Goal: Contribute content

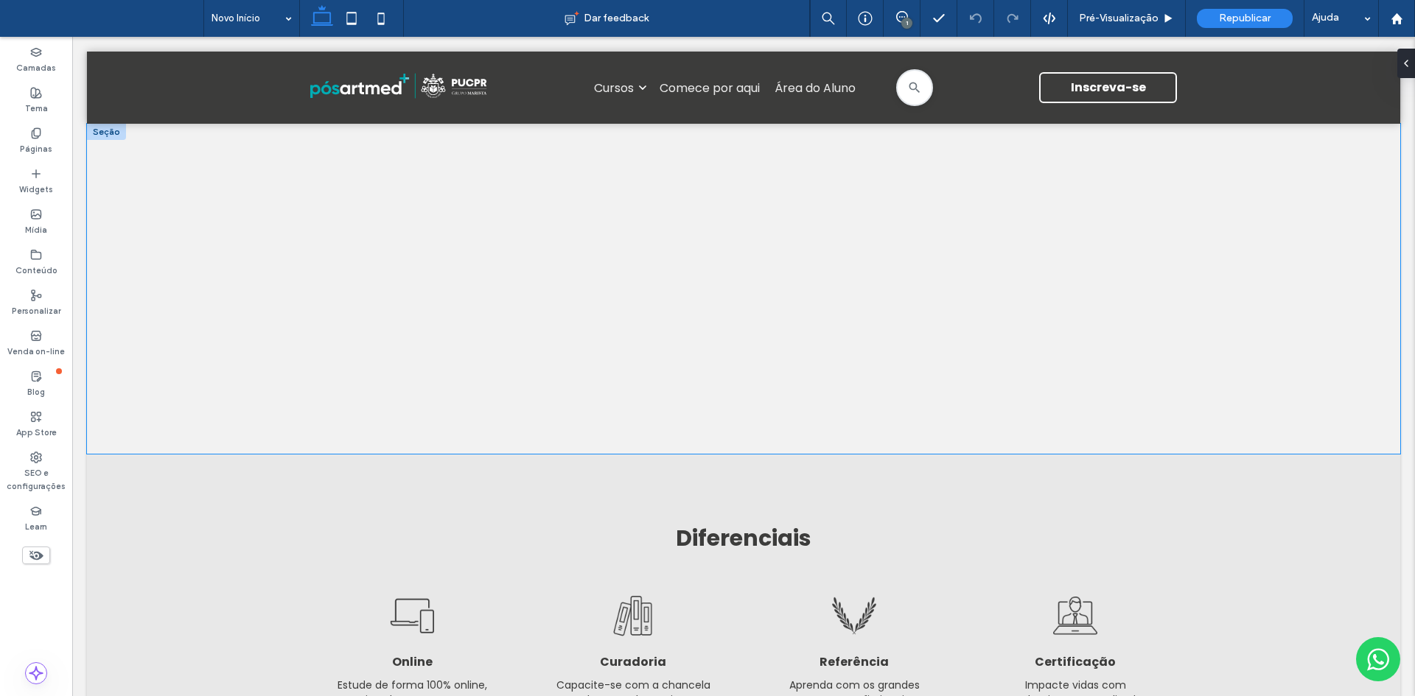
click at [683, 246] on div "Aprenda com os autores mais citados em saúde Esta é a sua oportunidade de fazer…" at bounding box center [743, 289] width 1313 height 330
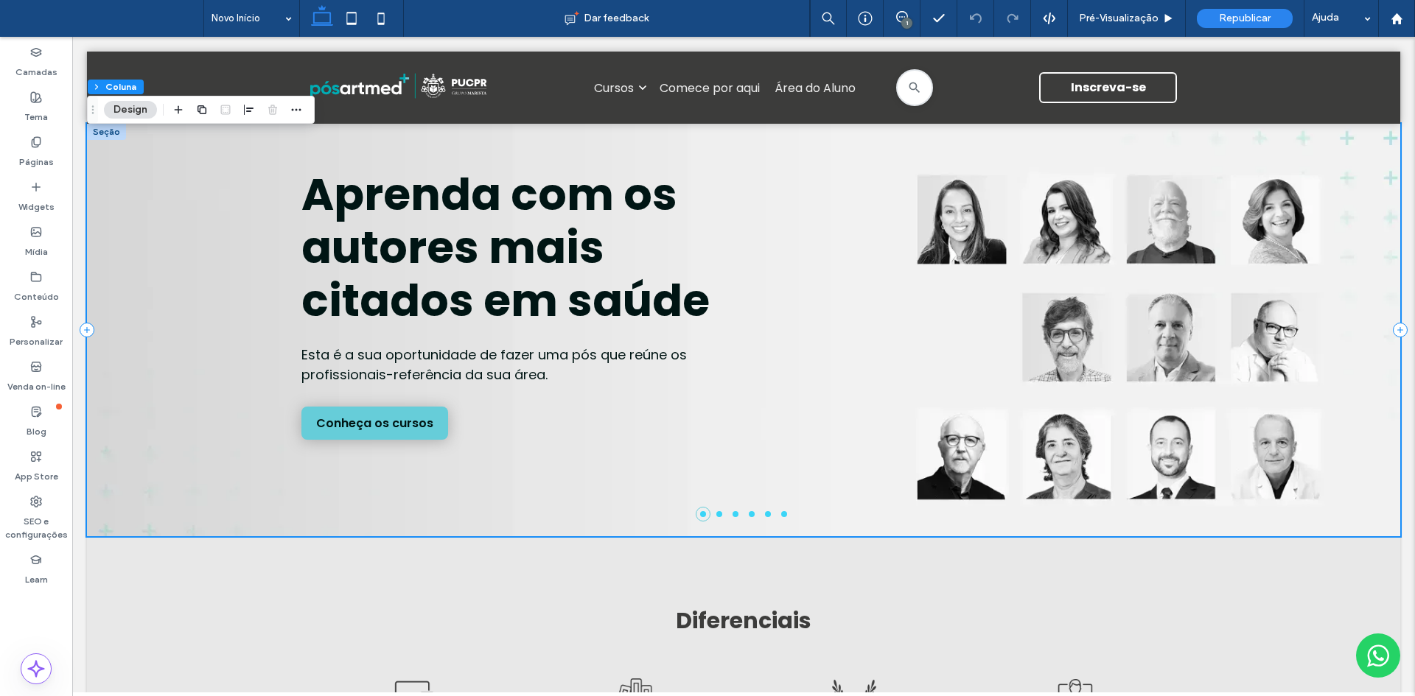
click at [721, 248] on h1 "Aprenda com os autores mais citados em saúde" at bounding box center [522, 247] width 442 height 159
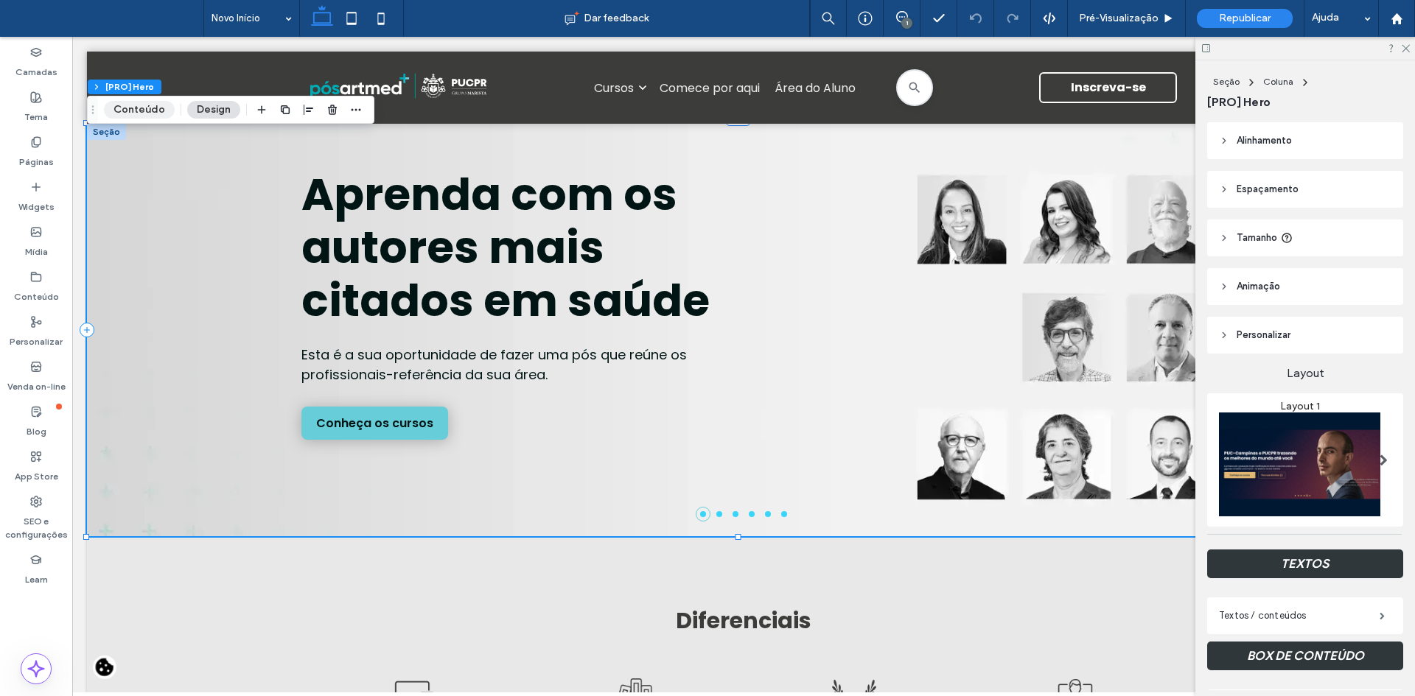
click at [140, 105] on button "Conteúdo" at bounding box center [139, 110] width 71 height 18
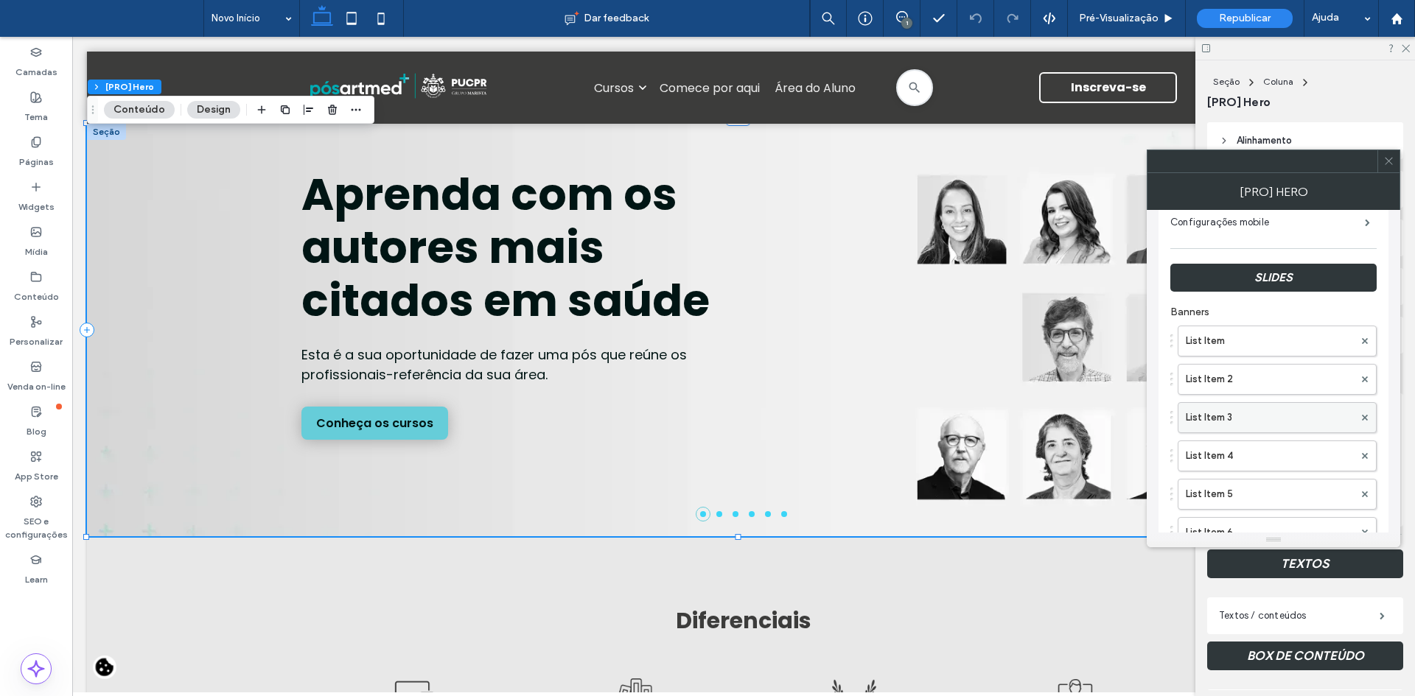
scroll to position [147, 0]
click at [1216, 380] on label "List Item 2" at bounding box center [1270, 377] width 168 height 29
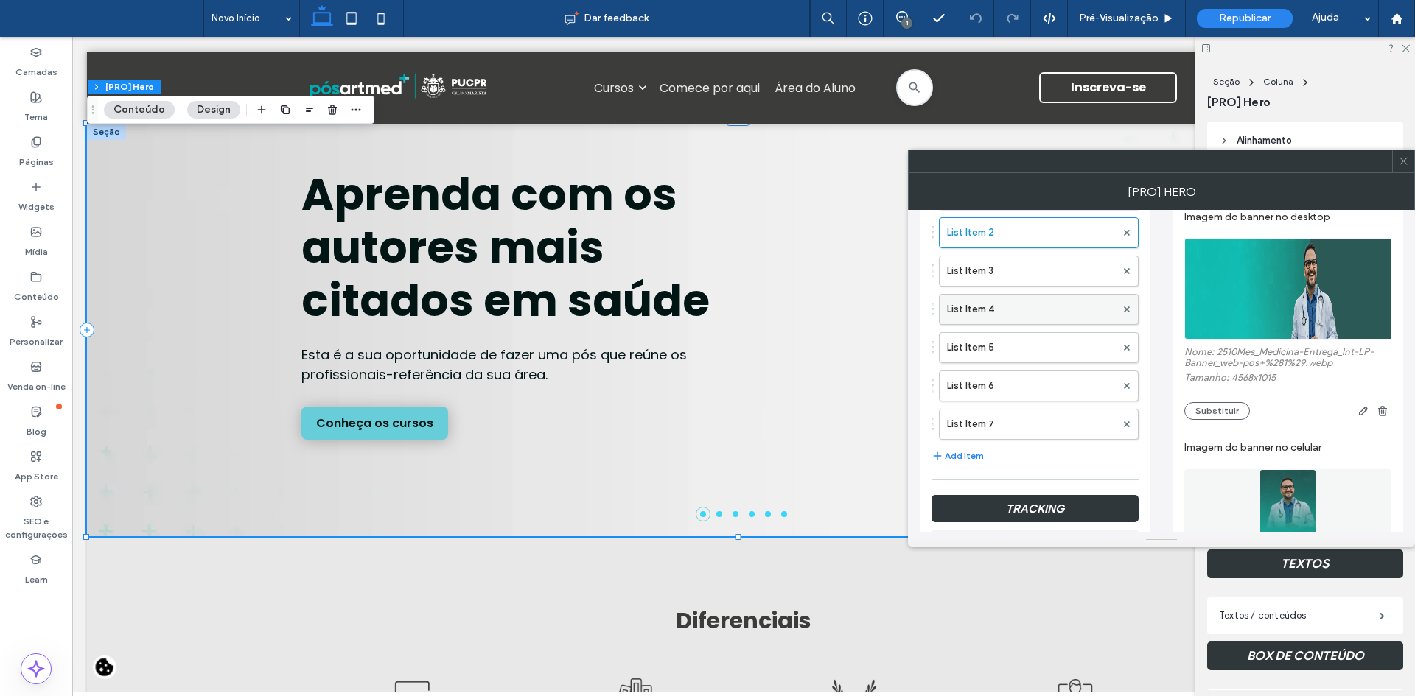
scroll to position [295, 0]
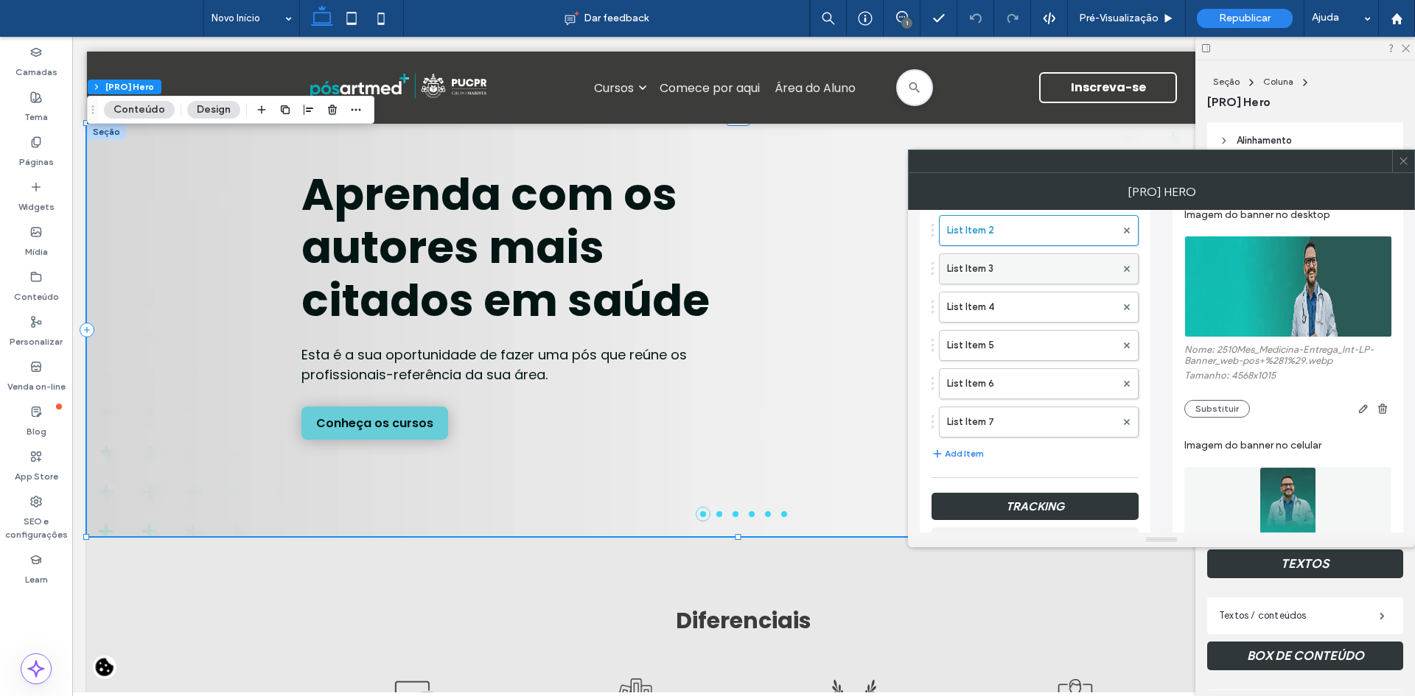
click at [969, 262] on label "List Item 3" at bounding box center [1031, 268] width 169 height 29
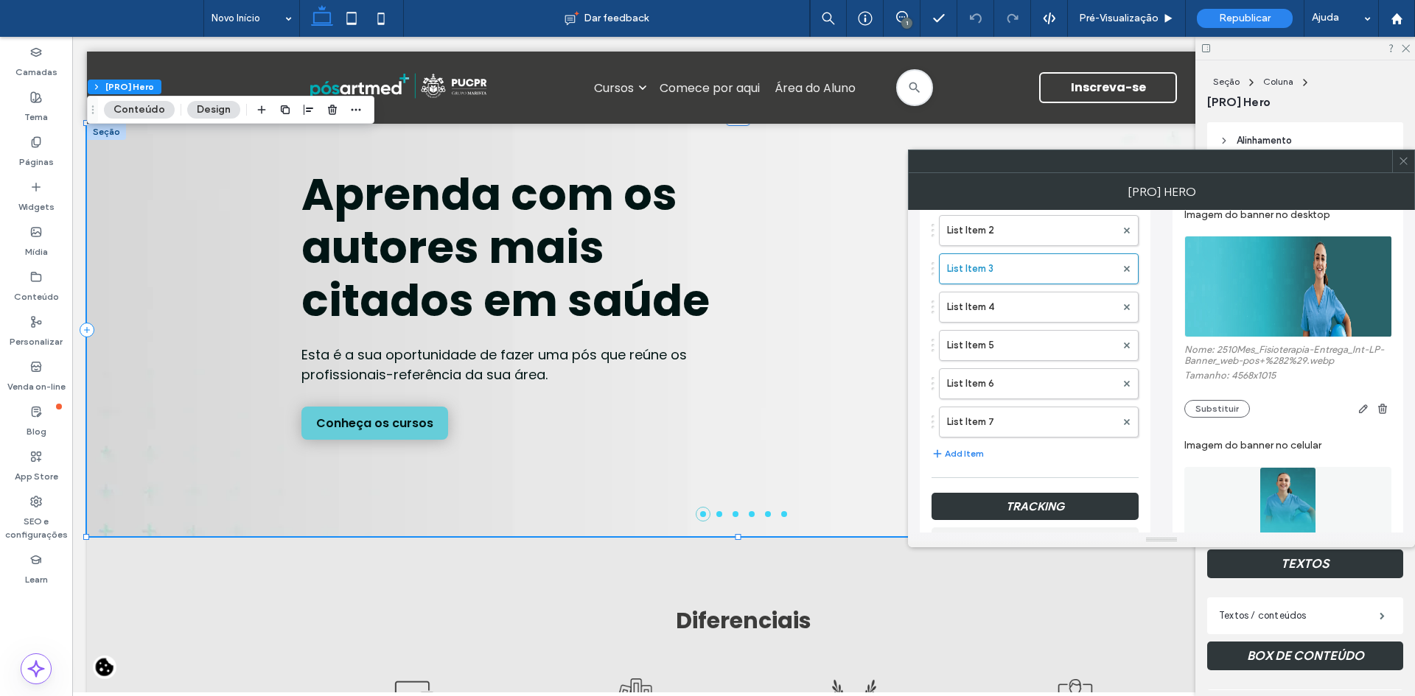
click at [1223, 284] on img at bounding box center [1288, 287] width 209 height 102
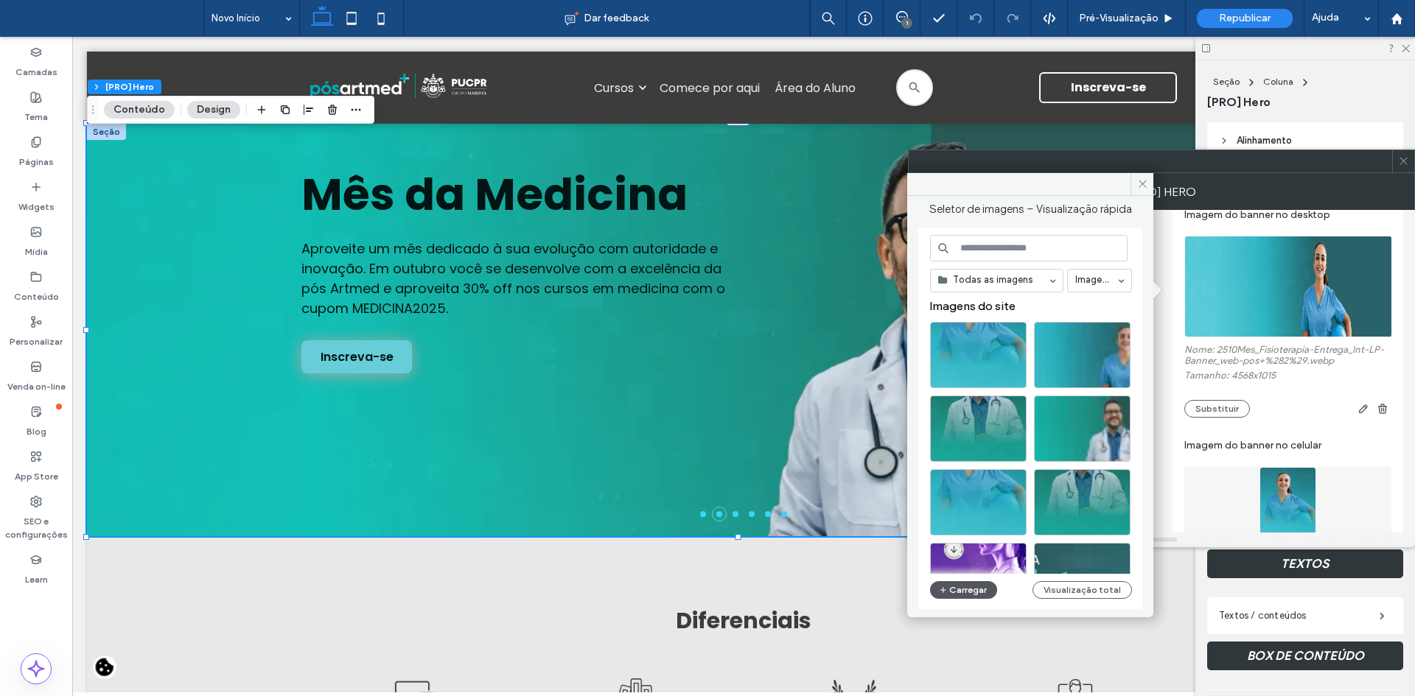
click at [957, 594] on button "Carregar" at bounding box center [963, 591] width 67 height 18
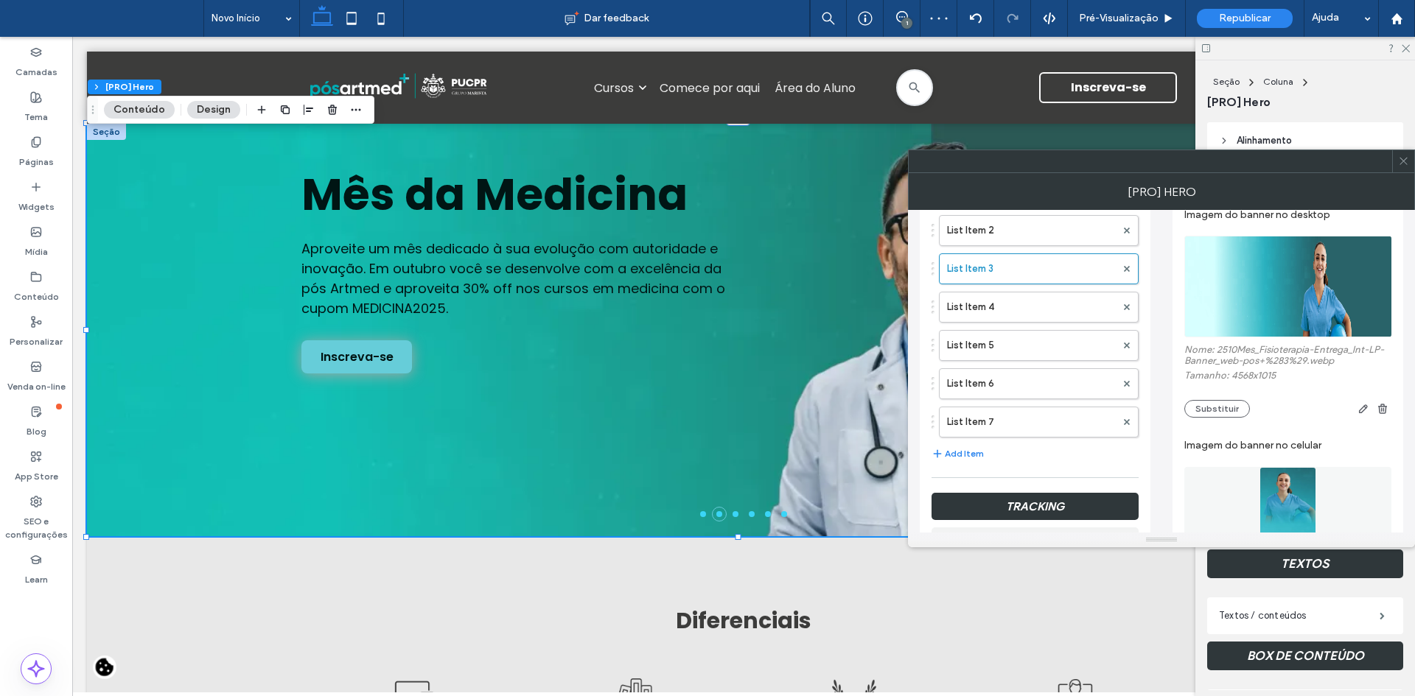
scroll to position [369, 0]
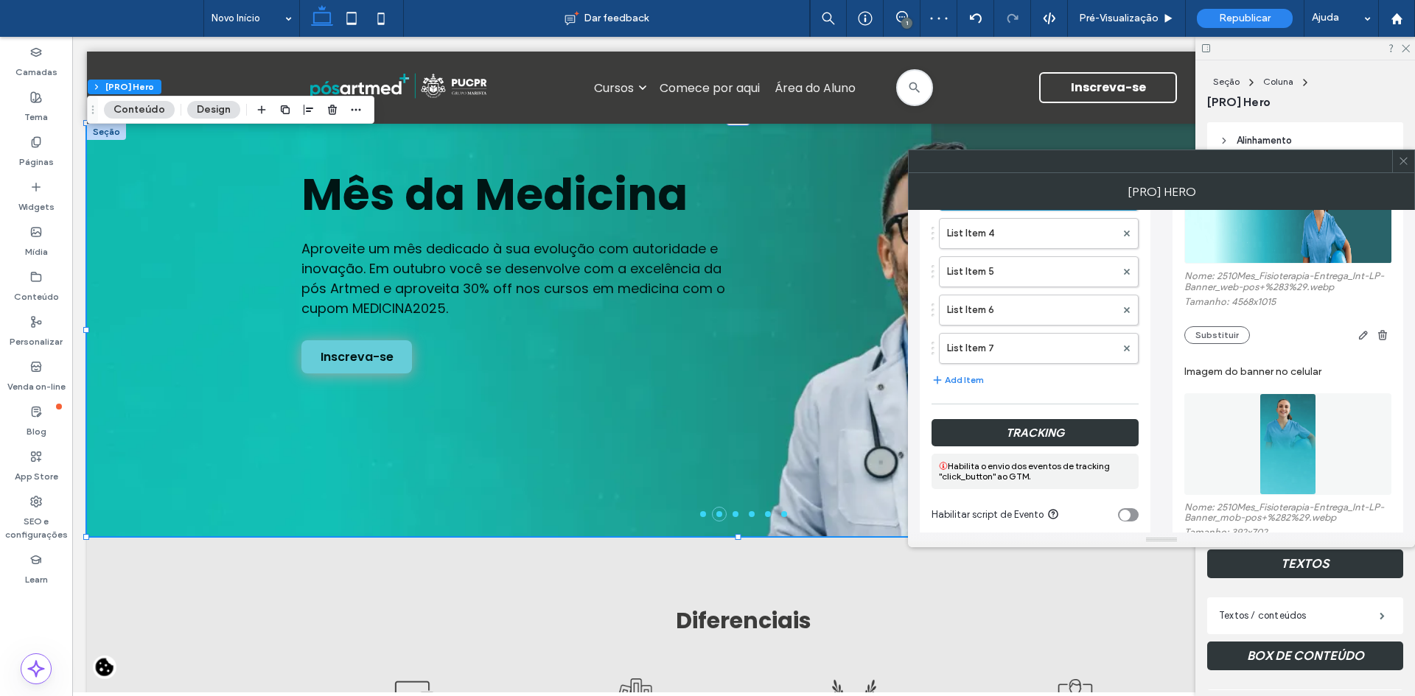
click at [1274, 453] on img at bounding box center [1288, 445] width 57 height 102
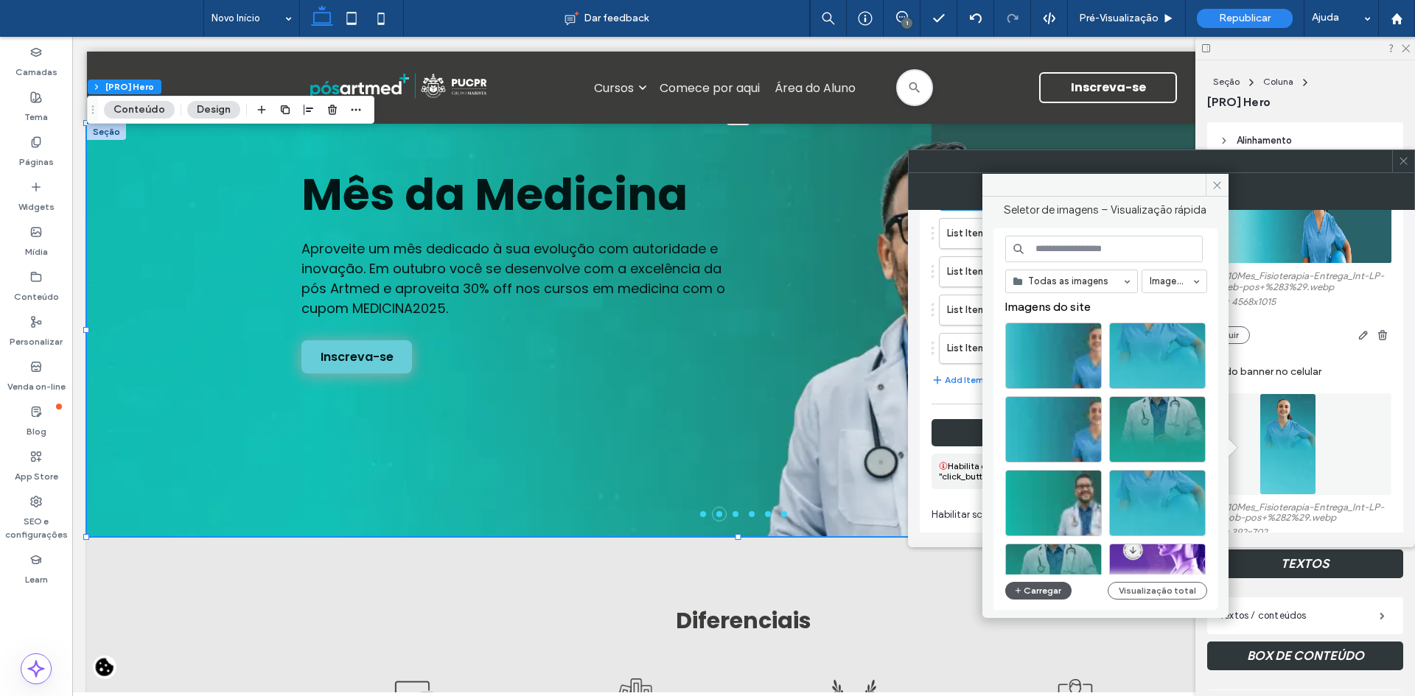
click at [1047, 588] on button "Carregar" at bounding box center [1038, 591] width 67 height 18
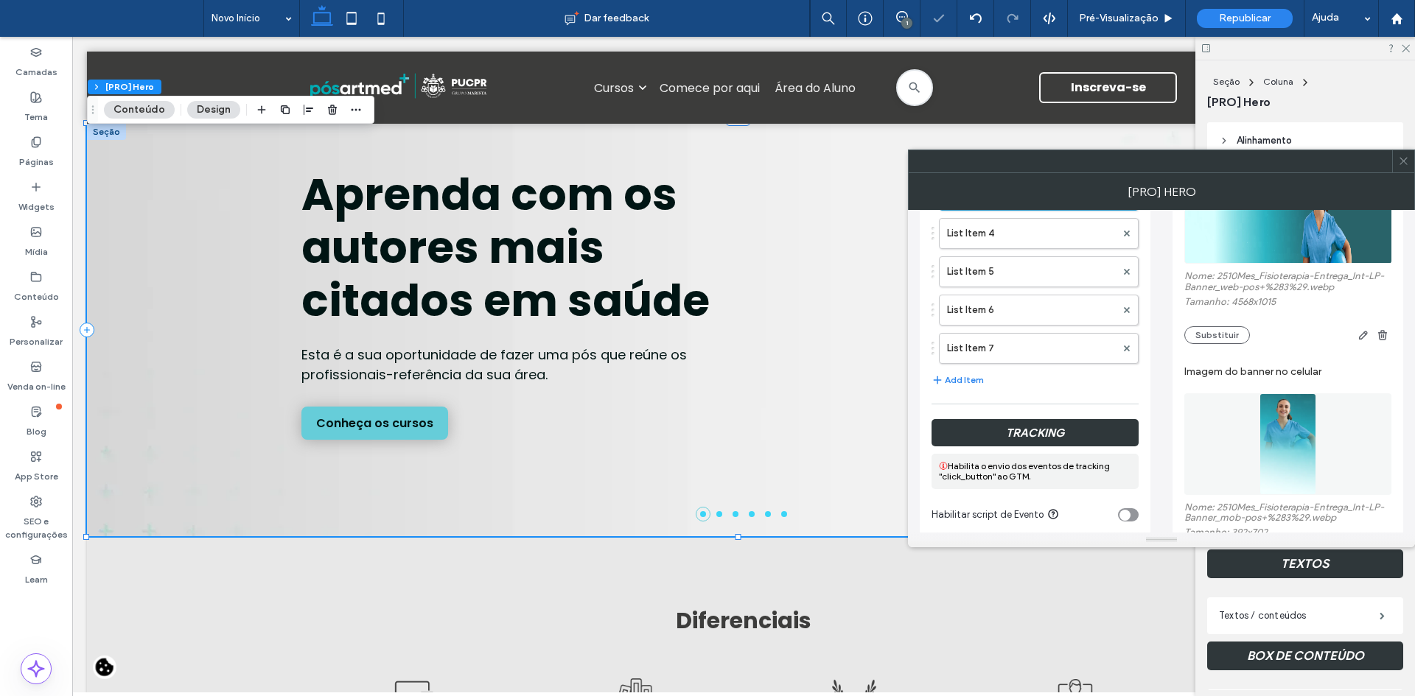
click at [1406, 157] on icon at bounding box center [1403, 161] width 11 height 11
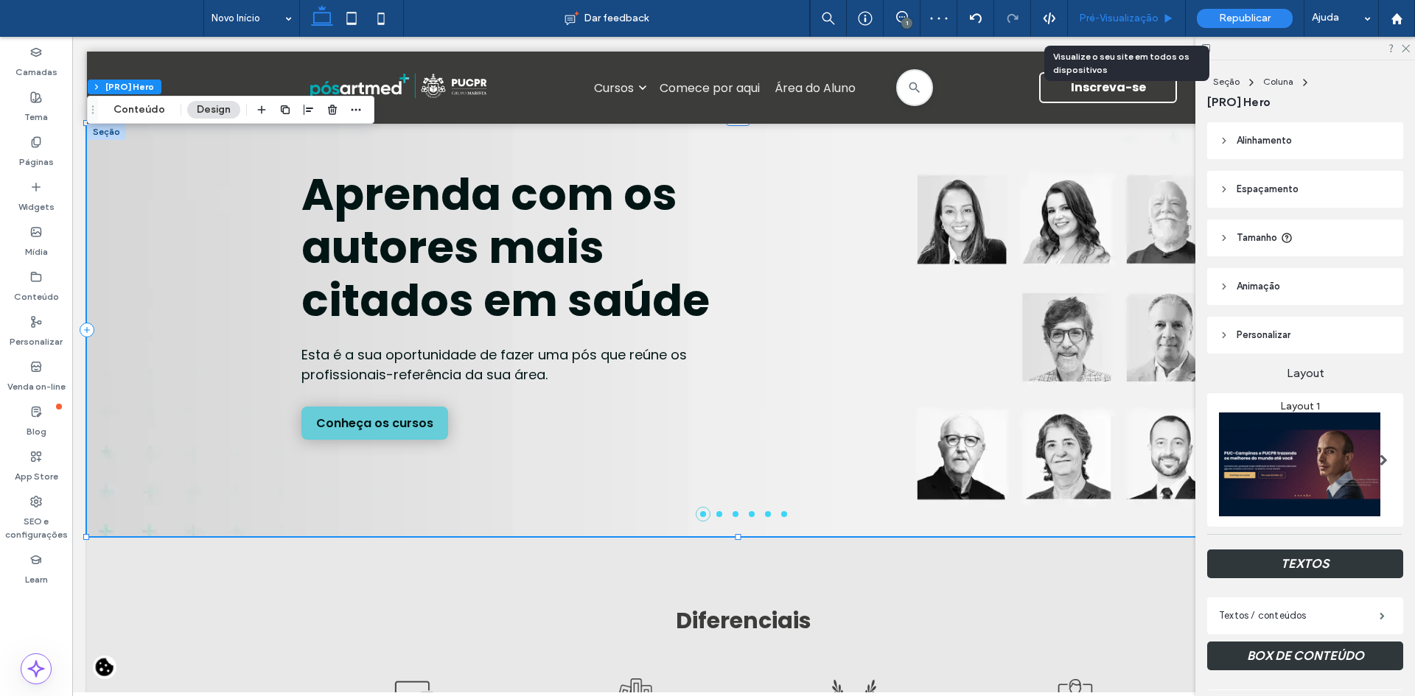
click at [1139, 18] on span "Pré-Visualizaçāo" at bounding box center [1119, 19] width 80 height 12
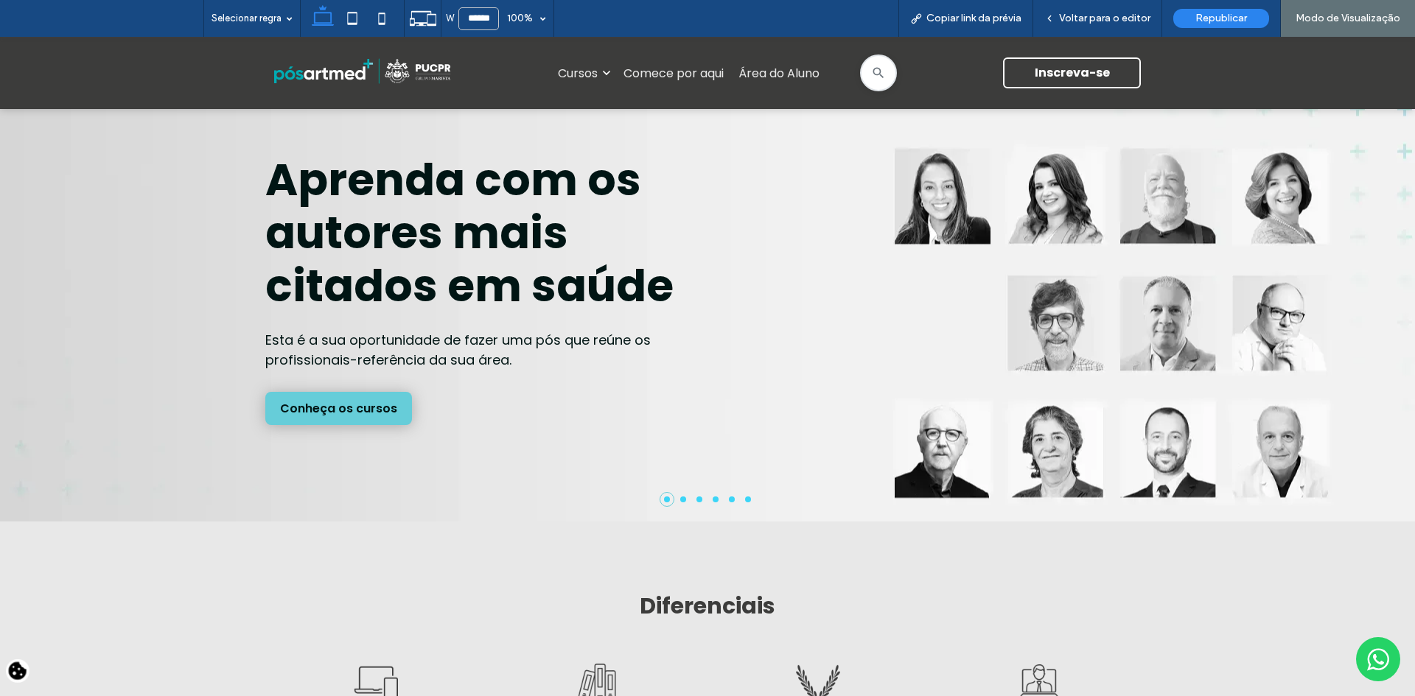
click at [680, 502] on li at bounding box center [683, 500] width 6 height 6
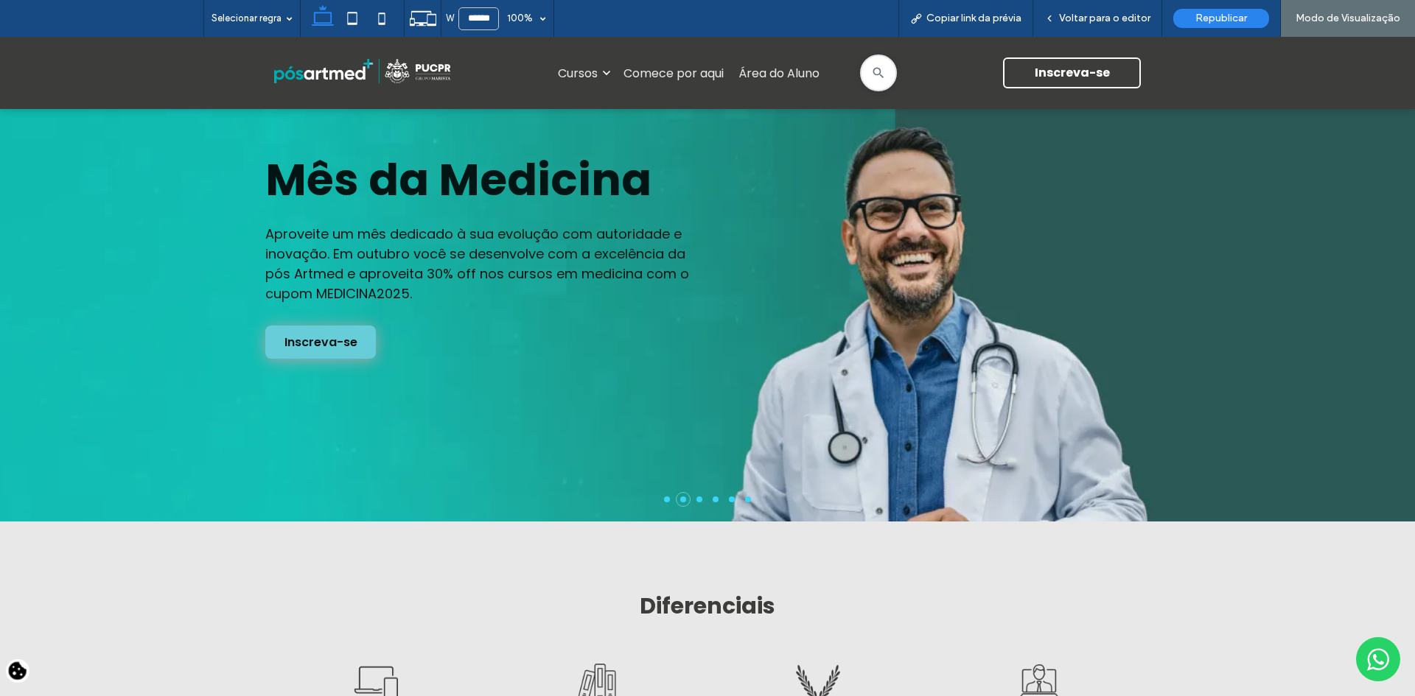
click at [701, 498] on li at bounding box center [699, 500] width 6 height 6
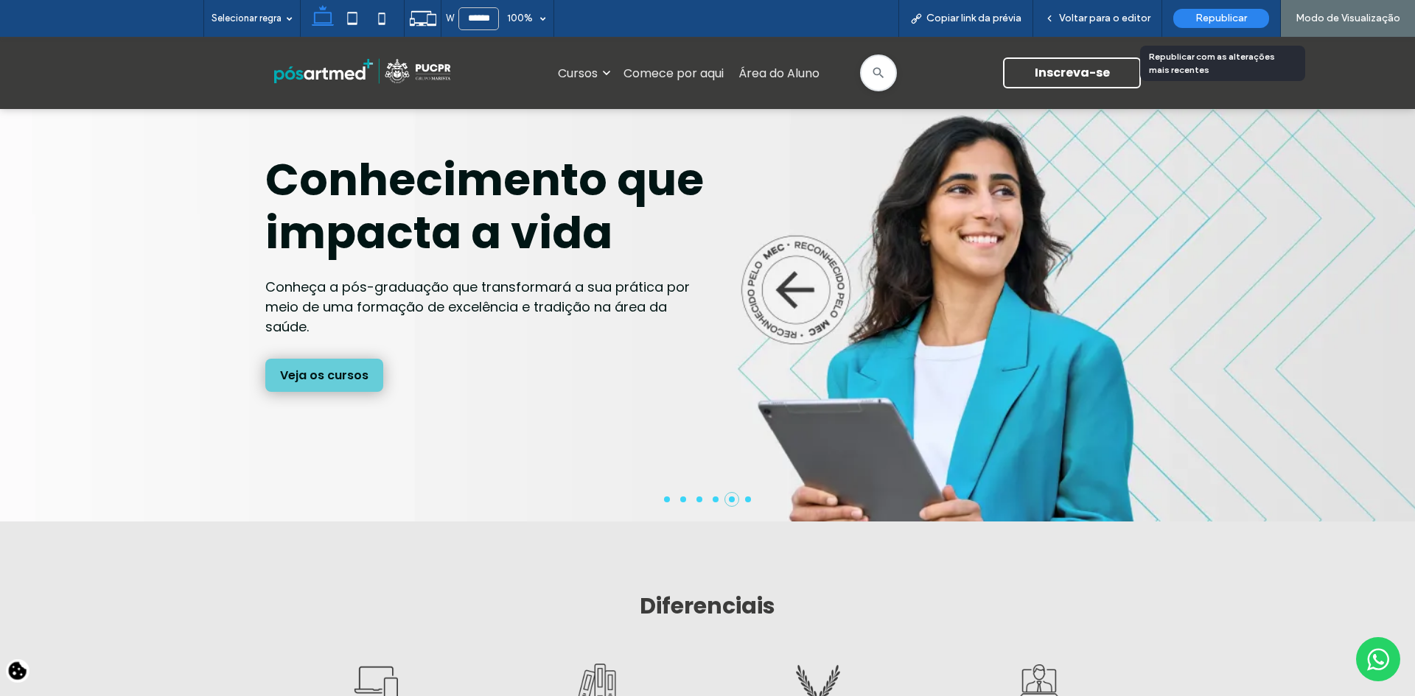
click at [1206, 8] on div "Republicar" at bounding box center [1221, 18] width 96 height 37
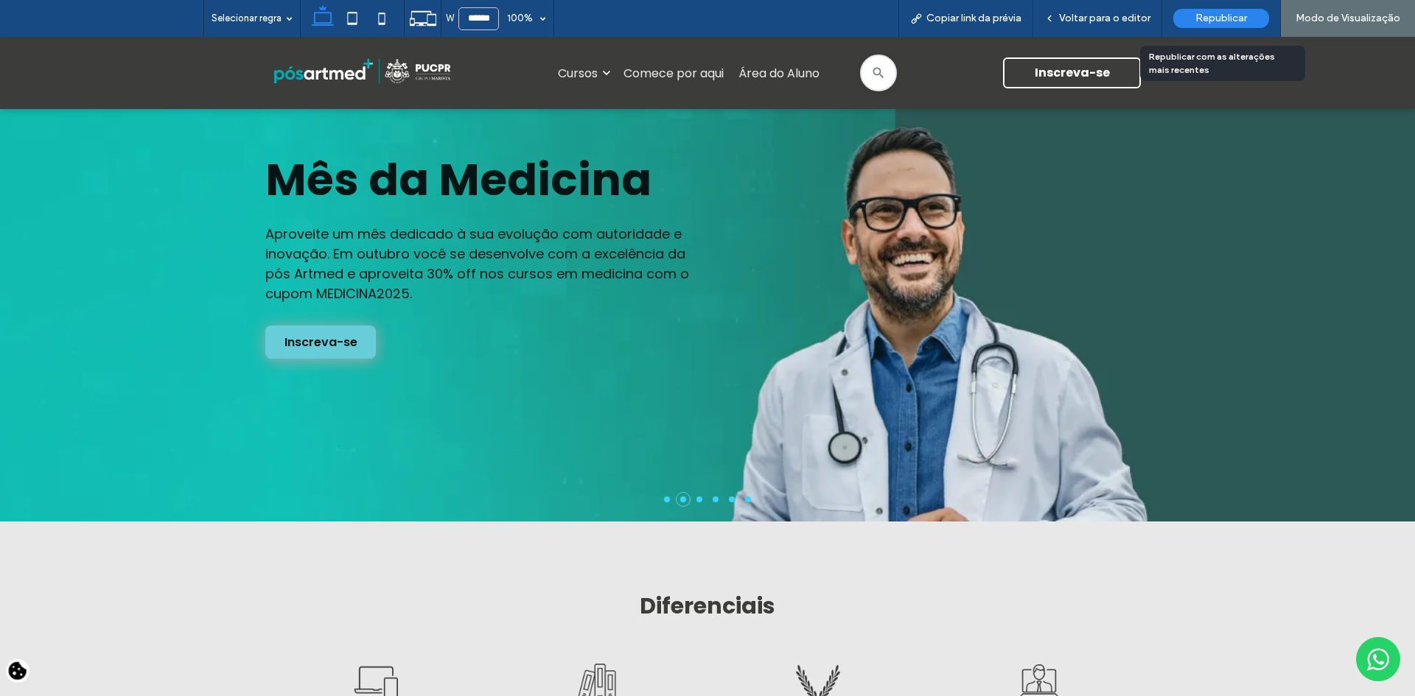
click at [1223, 14] on span "Republicar" at bounding box center [1221, 19] width 52 height 12
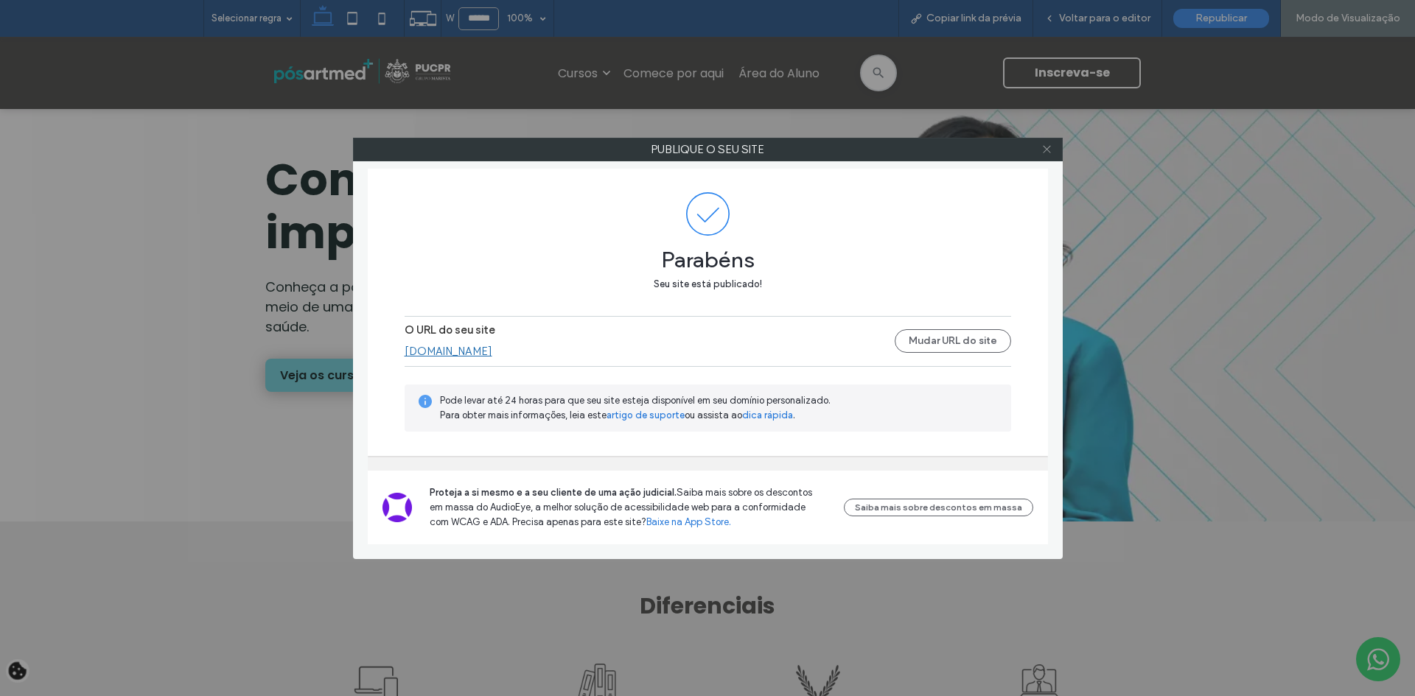
click at [1051, 153] on icon at bounding box center [1046, 149] width 11 height 11
